Goal: Transaction & Acquisition: Purchase product/service

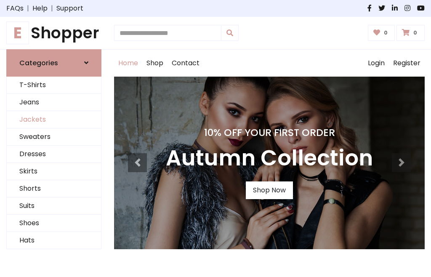
click at [54, 119] on link "Jackets" at bounding box center [54, 119] width 94 height 17
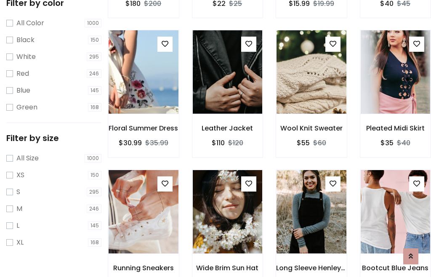
scroll to position [78, 0]
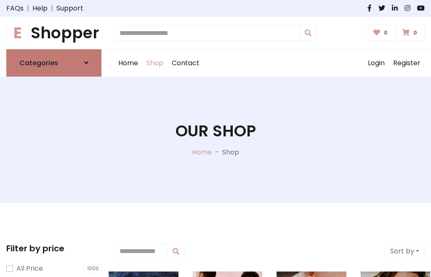
click at [54, 63] on h6 "Categories" at bounding box center [38, 63] width 39 height 8
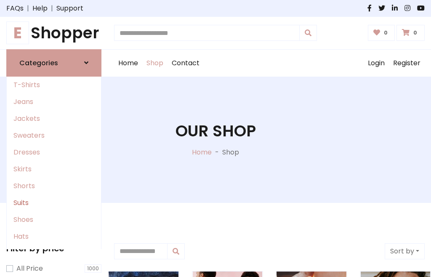
click at [54, 202] on link "Suits" at bounding box center [54, 202] width 94 height 17
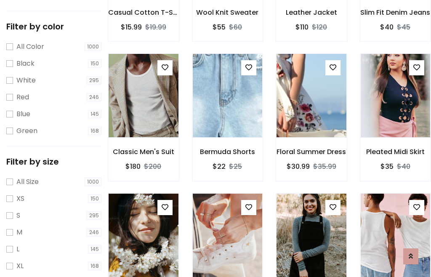
scroll to position [42, 0]
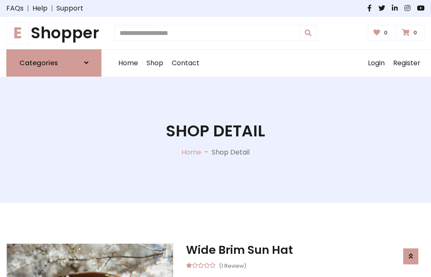
scroll to position [711, 0]
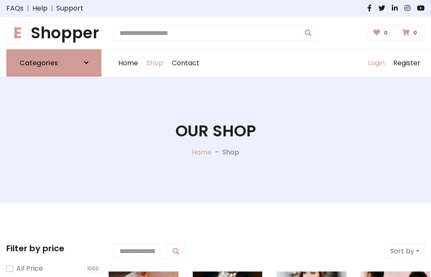
click at [376, 63] on link "Login" at bounding box center [375, 63] width 25 height 27
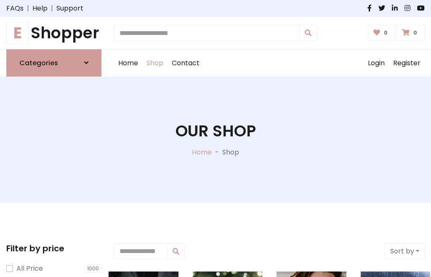
scroll to position [42, 0]
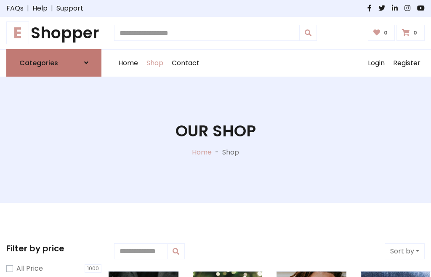
click at [86, 63] on icon at bounding box center [86, 62] width 4 height 7
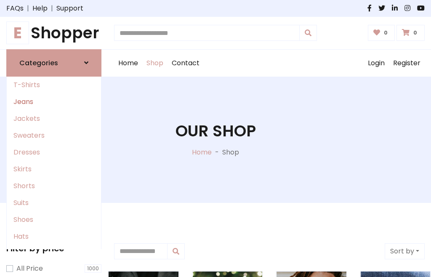
click at [54, 101] on link "Jeans" at bounding box center [54, 101] width 94 height 17
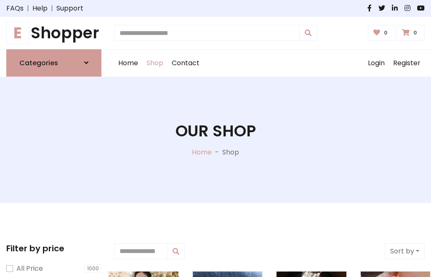
scroll to position [42, 0]
